Goal: Navigation & Orientation: Find specific page/section

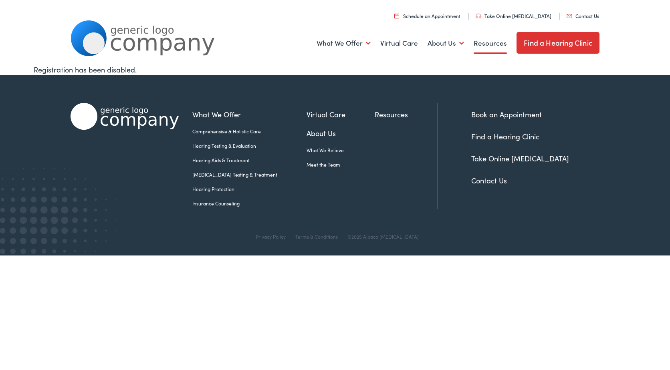
click at [489, 42] on link "Resources" at bounding box center [490, 43] width 33 height 30
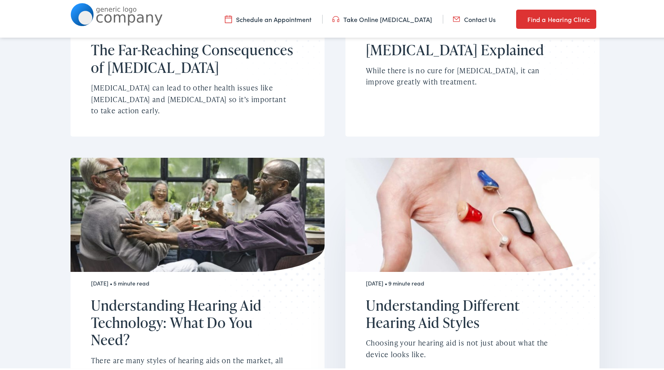
scroll to position [361, 0]
